Goal: Book appointment/travel/reservation

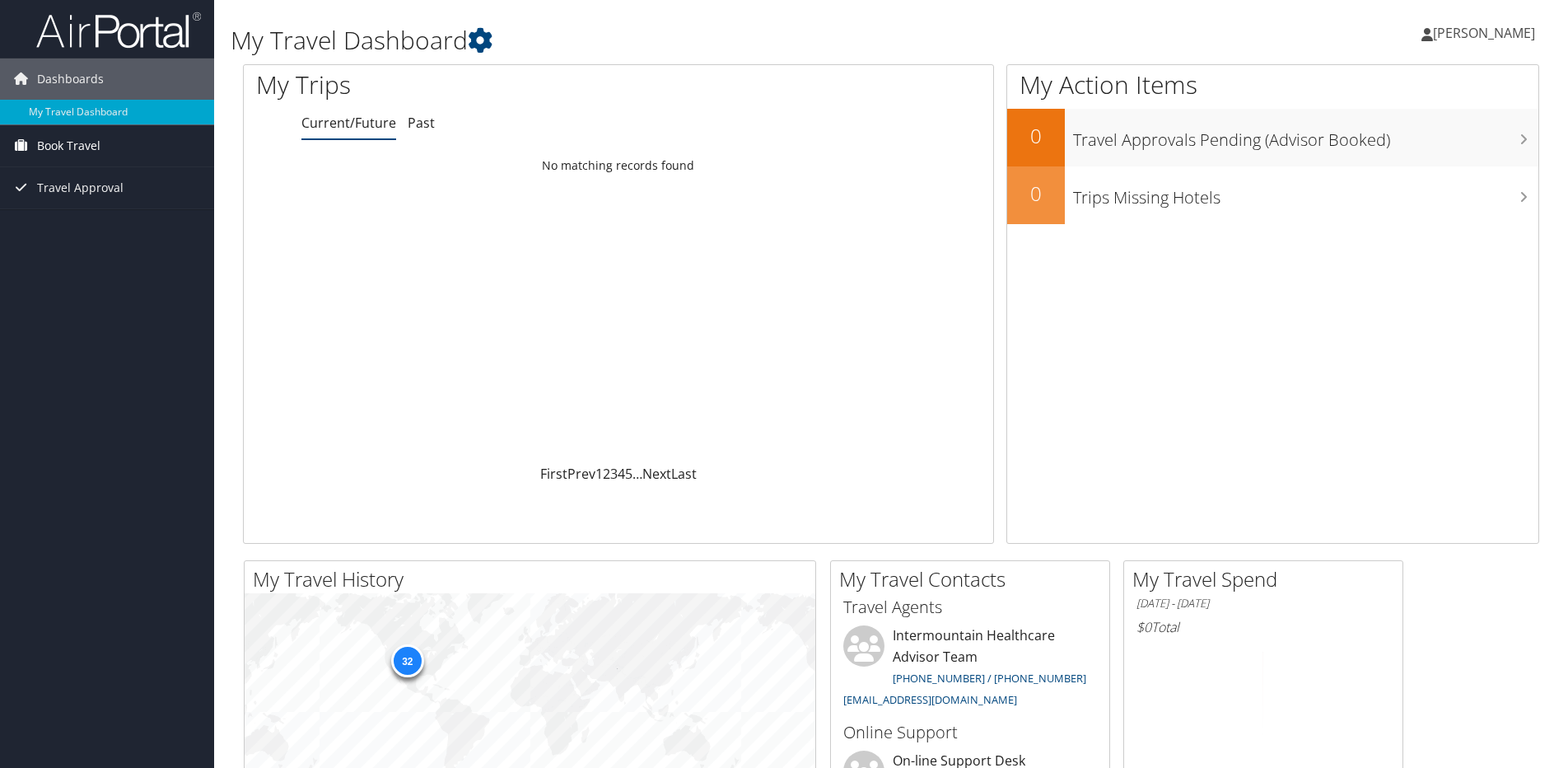
click at [93, 137] on span "Book Travel" at bounding box center [69, 146] width 64 height 41
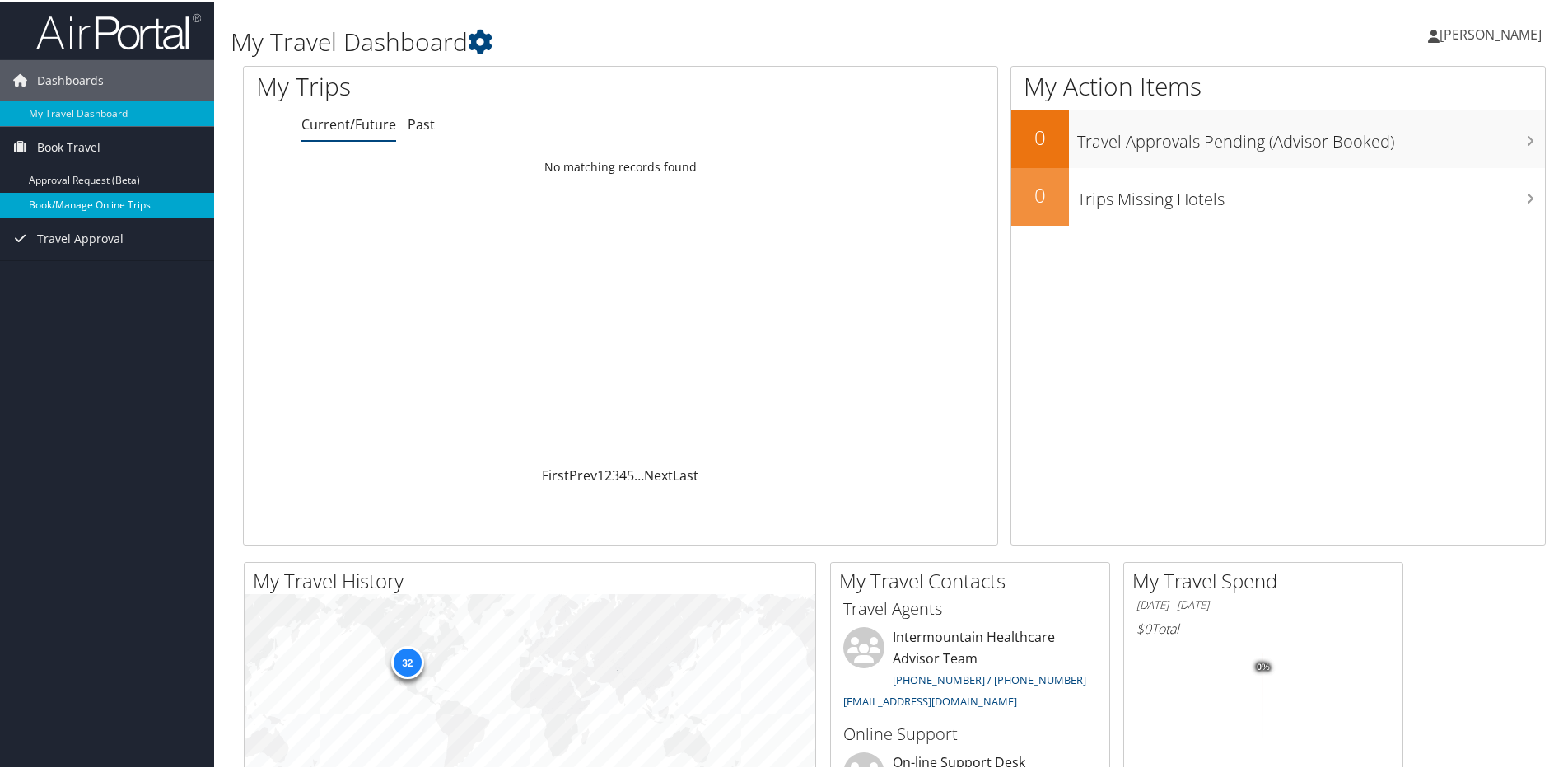
click at [141, 200] on link "Book/Manage Online Trips" at bounding box center [107, 204] width 214 height 25
click at [64, 149] on span "Book Travel" at bounding box center [69, 146] width 64 height 41
click at [77, 198] on link "Book/Manage Online Trips" at bounding box center [107, 204] width 214 height 25
